Goal: Check status: Check status

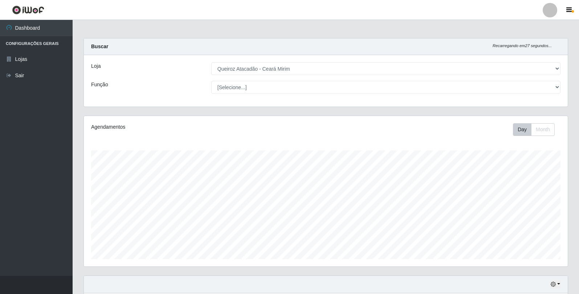
select select "465"
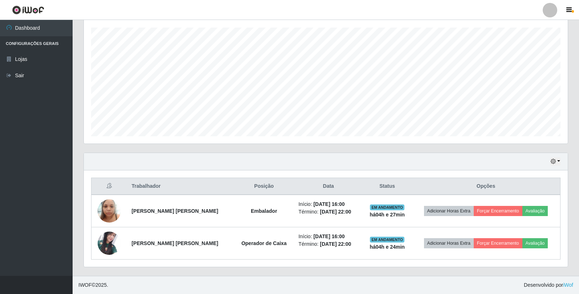
scroll to position [151, 484]
click at [556, 163] on button "button" at bounding box center [555, 161] width 10 height 8
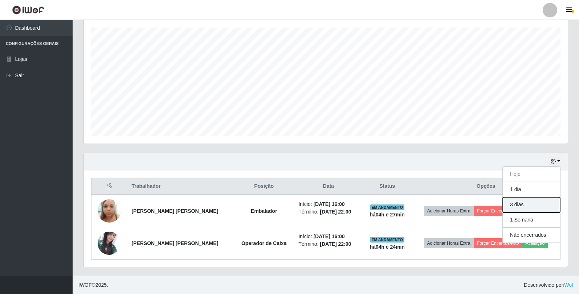
click at [542, 202] on button "3 dias" at bounding box center [530, 204] width 57 height 15
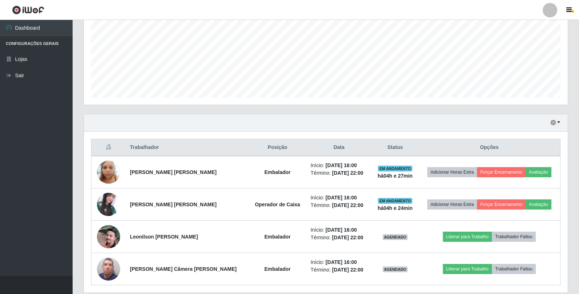
scroll to position [188, 0]
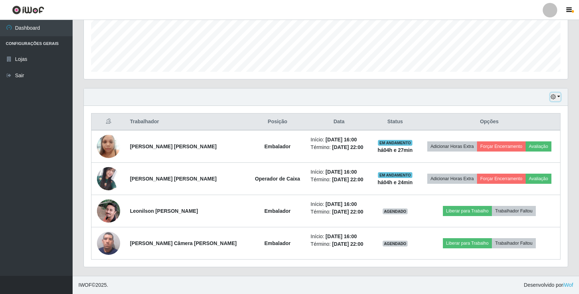
click at [559, 98] on button "button" at bounding box center [555, 97] width 10 height 8
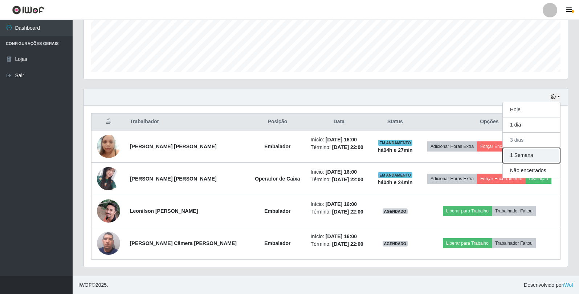
click at [548, 153] on button "1 Semana" at bounding box center [530, 155] width 57 height 15
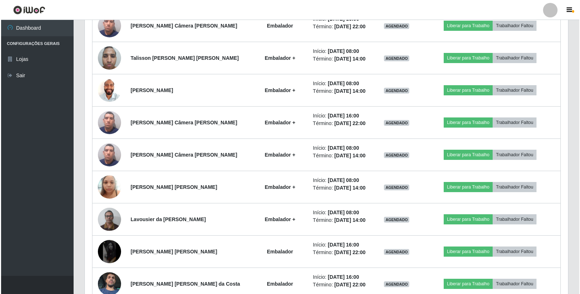
scroll to position [510, 0]
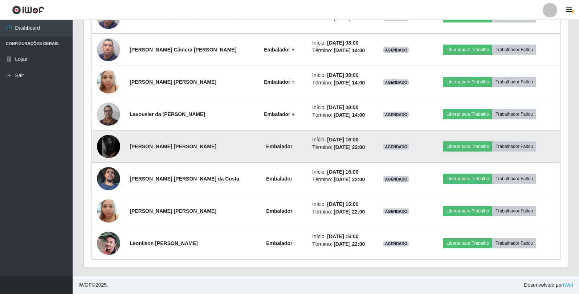
click at [108, 144] on img at bounding box center [108, 146] width 23 height 23
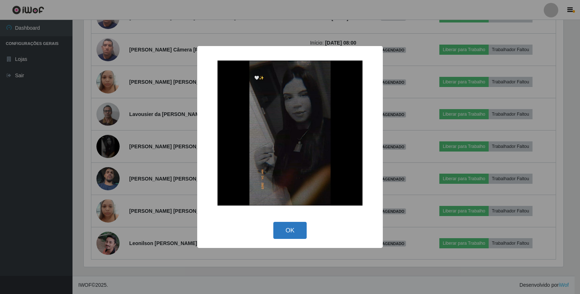
click at [294, 235] on button "OK" at bounding box center [290, 230] width 34 height 17
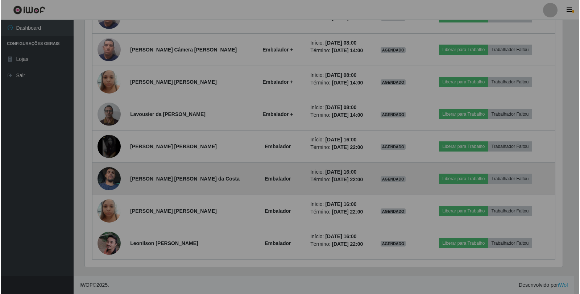
scroll to position [151, 484]
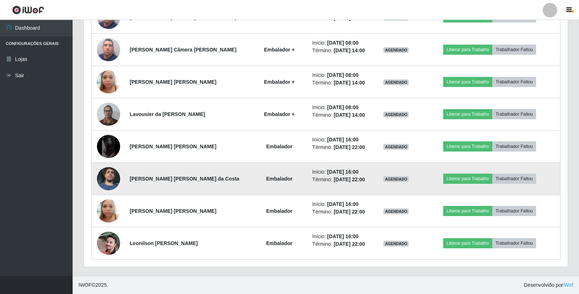
click at [115, 175] on img at bounding box center [108, 178] width 23 height 41
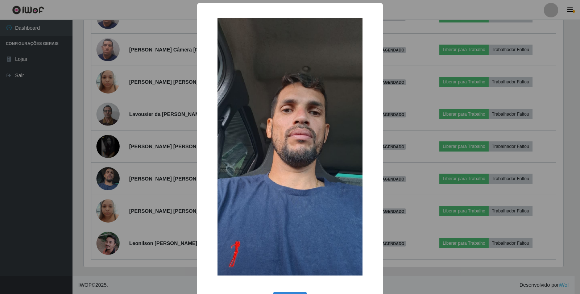
click at [73, 186] on div "× OK Cancel" at bounding box center [290, 147] width 580 height 294
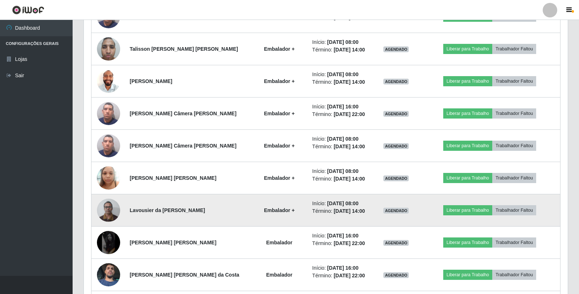
scroll to position [402, 0]
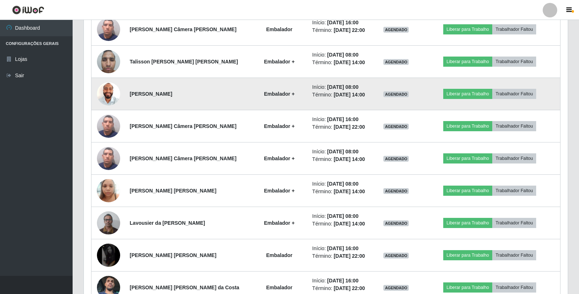
click at [110, 94] on img at bounding box center [108, 94] width 23 height 30
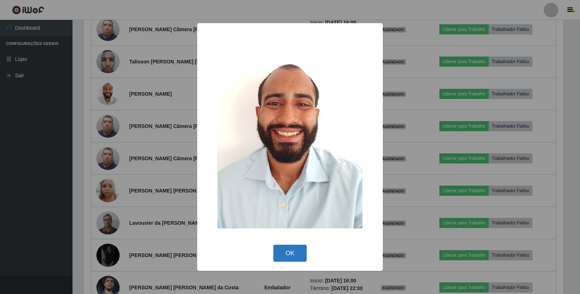
click at [287, 247] on button "OK" at bounding box center [290, 253] width 34 height 17
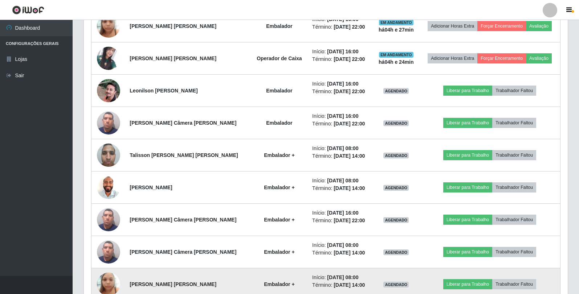
scroll to position [220, 0]
